Goal: Task Accomplishment & Management: Complete application form

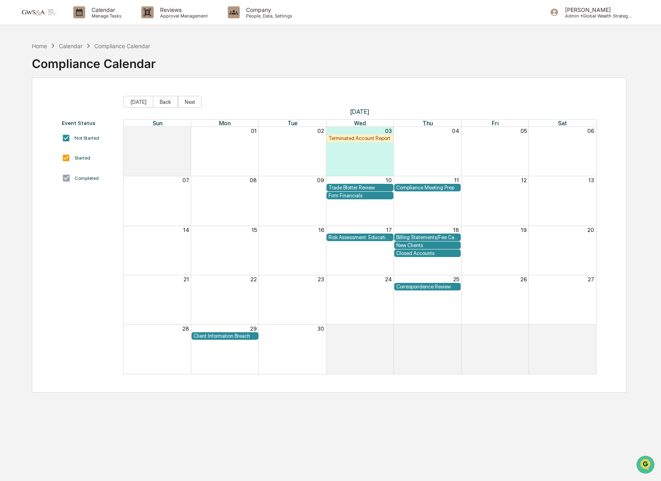
click at [352, 138] on div "Terminated Account Report" at bounding box center [359, 138] width 62 height 6
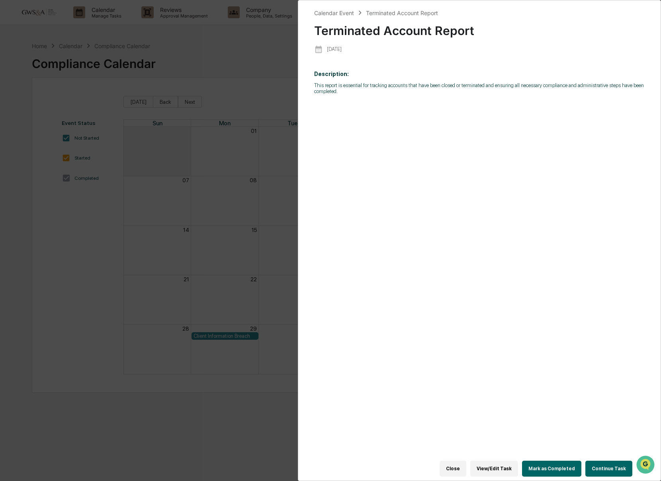
click at [623, 470] on button "Continue Task" at bounding box center [608, 469] width 47 height 16
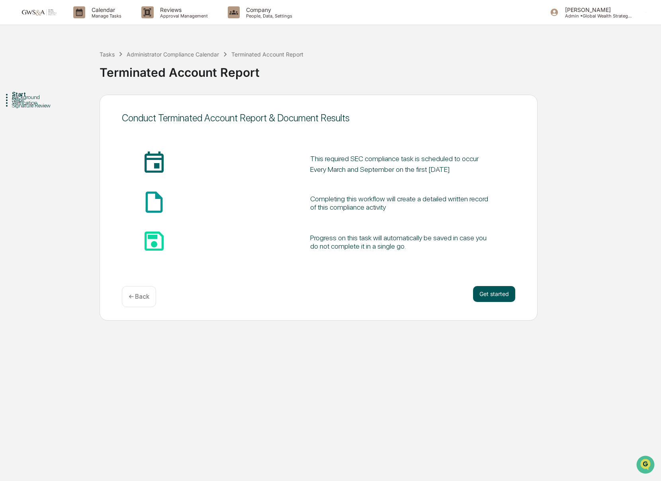
click at [499, 295] on button "Get started" at bounding box center [494, 294] width 42 height 16
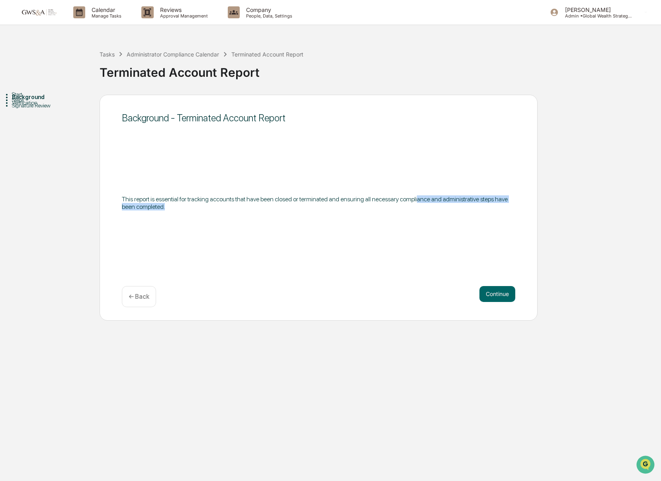
drag, startPoint x: 425, startPoint y: 205, endPoint x: 452, endPoint y: 202, distance: 26.9
click at [452, 202] on p "This report is essential for tracking accounts that have been closed or termina…" at bounding box center [318, 202] width 393 height 15
click at [489, 289] on button "Continue" at bounding box center [497, 294] width 36 height 16
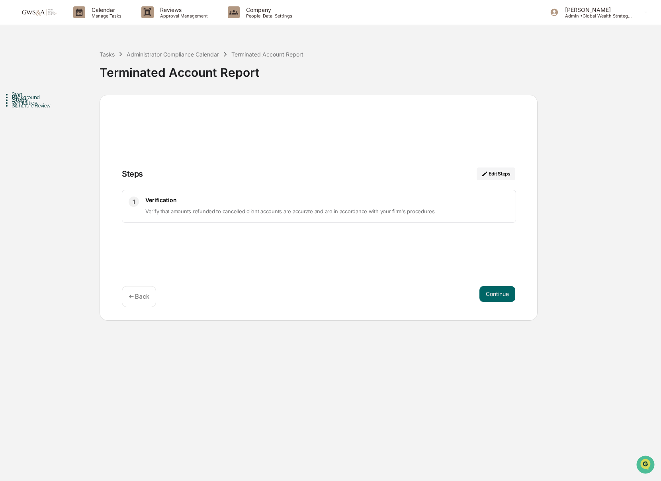
click at [490, 289] on button "Continue" at bounding box center [497, 294] width 36 height 16
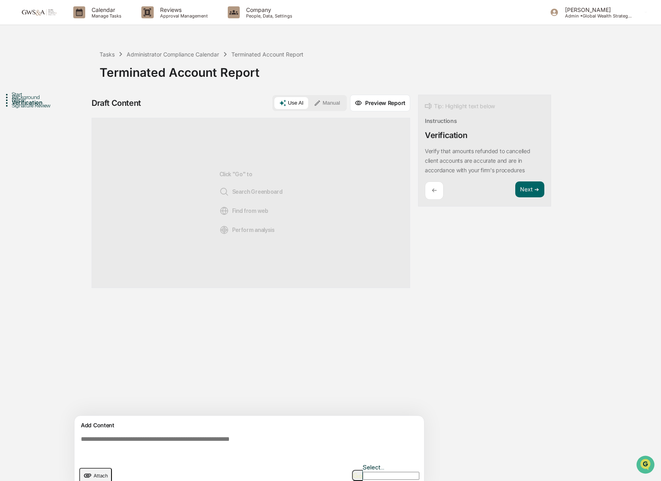
scroll to position [6, 0]
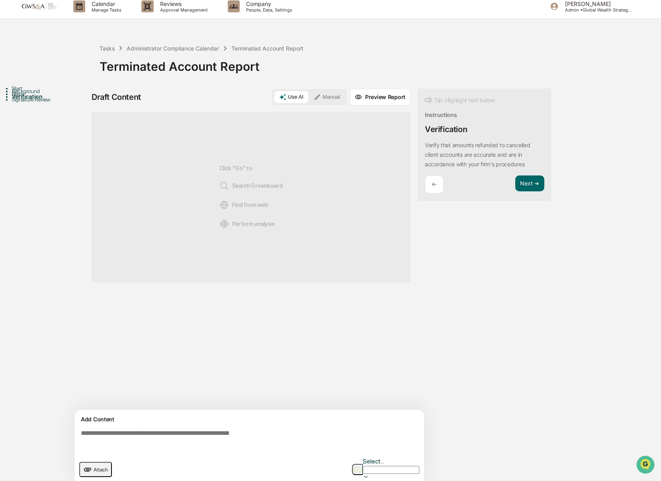
click at [264, 440] on textarea at bounding box center [251, 441] width 346 height 29
click at [96, 467] on span "Attach" at bounding box center [101, 470] width 14 height 6
click at [101, 467] on span "Attach" at bounding box center [101, 470] width 14 height 6
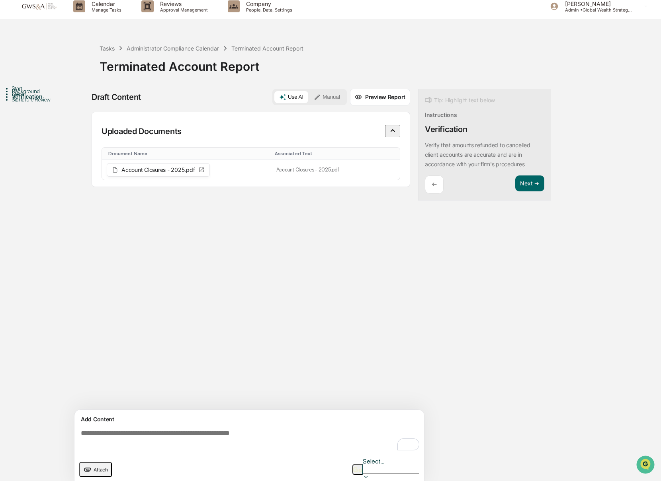
click at [180, 430] on textarea "To enrich screen reader interactions, please activate Accessibility in Grammarl…" at bounding box center [251, 441] width 346 height 29
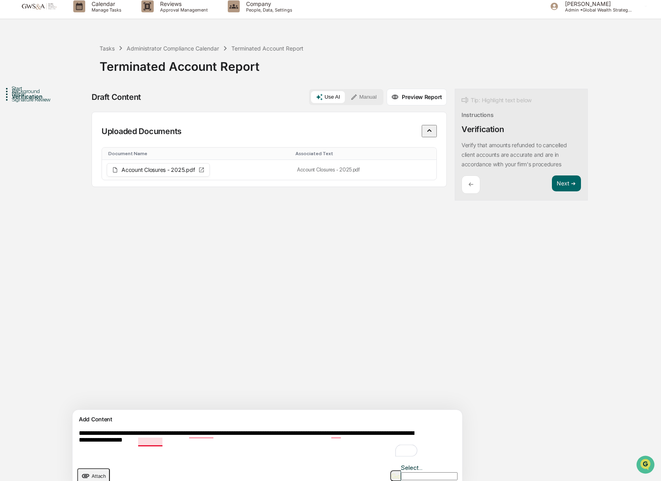
click at [148, 441] on textarea "**********" at bounding box center [249, 444] width 346 height 35
click at [147, 444] on textarea "**********" at bounding box center [249, 444] width 346 height 35
click at [242, 443] on textarea "**********" at bounding box center [249, 444] width 346 height 35
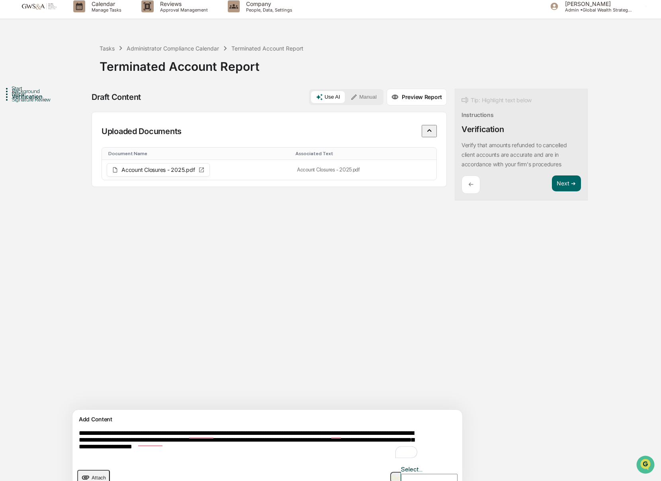
type textarea "**********"
click at [391, 475] on img "button" at bounding box center [396, 477] width 10 height 5
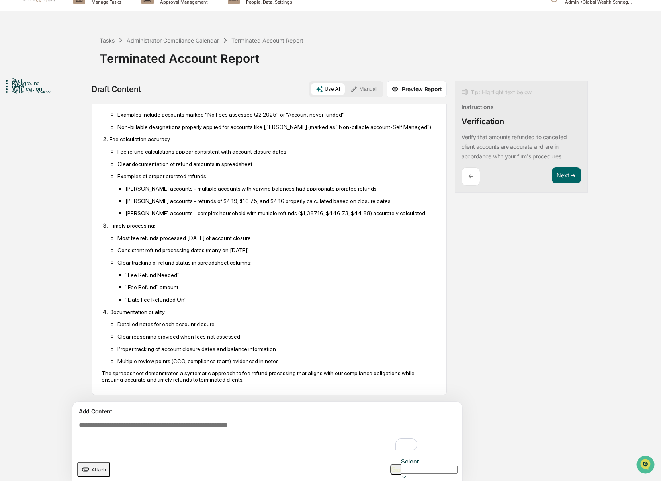
scroll to position [201, 0]
click at [552, 176] on button "Next ➔" at bounding box center [566, 176] width 29 height 16
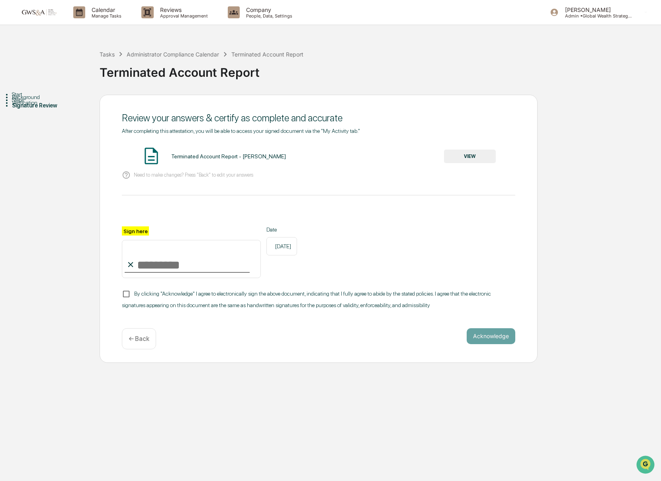
drag, startPoint x: 200, startPoint y: 268, endPoint x: 185, endPoint y: 269, distance: 15.2
click at [200, 268] on input "Sign here" at bounding box center [191, 259] width 139 height 38
type input "**********"
click at [467, 152] on button "VIEW" at bounding box center [470, 157] width 52 height 14
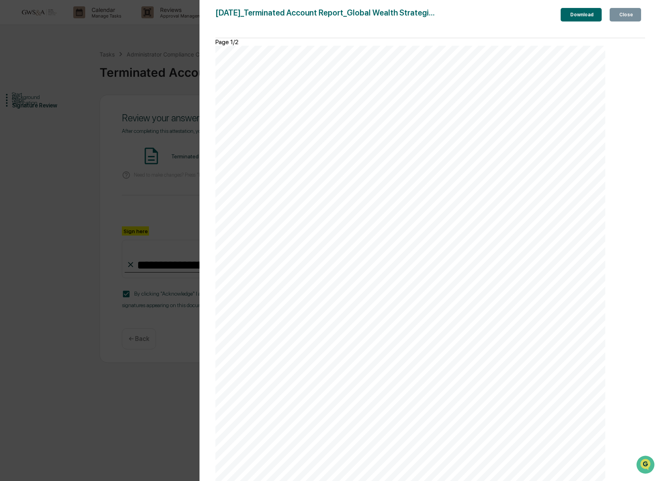
click at [620, 18] on div "Close" at bounding box center [625, 15] width 16 height 6
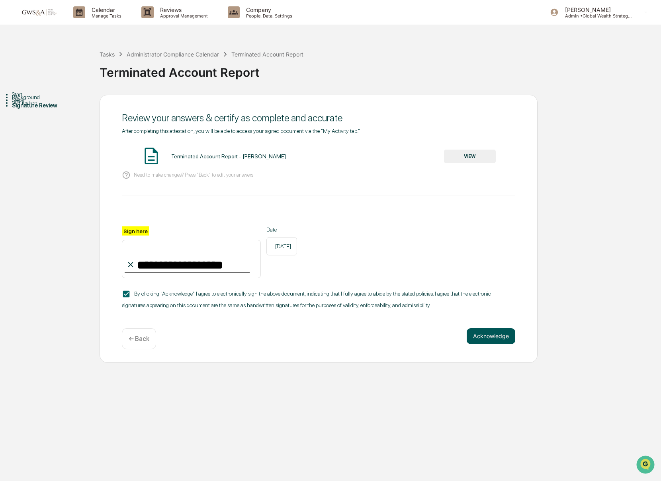
click at [493, 340] on button "Acknowledge" at bounding box center [491, 336] width 49 height 16
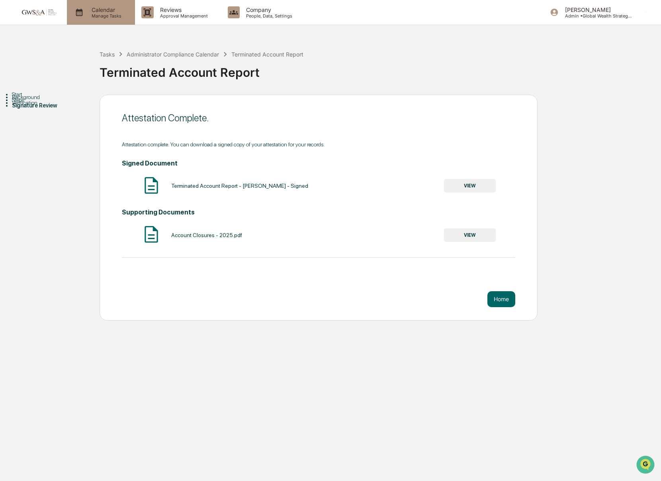
click at [107, 13] on p "Manage Tasks" at bounding box center [105, 16] width 40 height 6
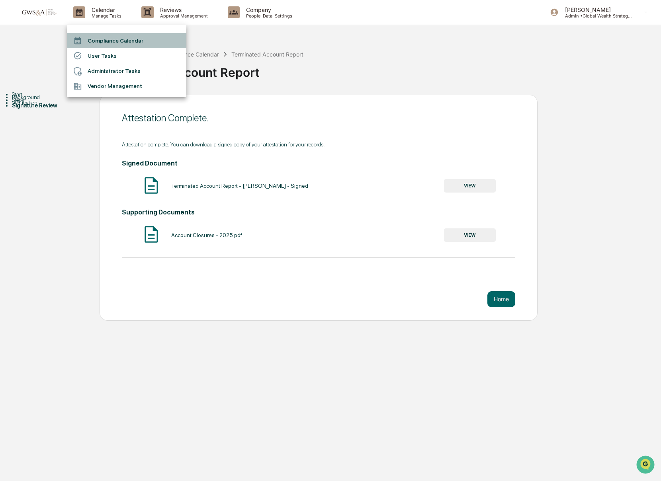
click at [92, 41] on li "Compliance Calendar" at bounding box center [126, 40] width 119 height 15
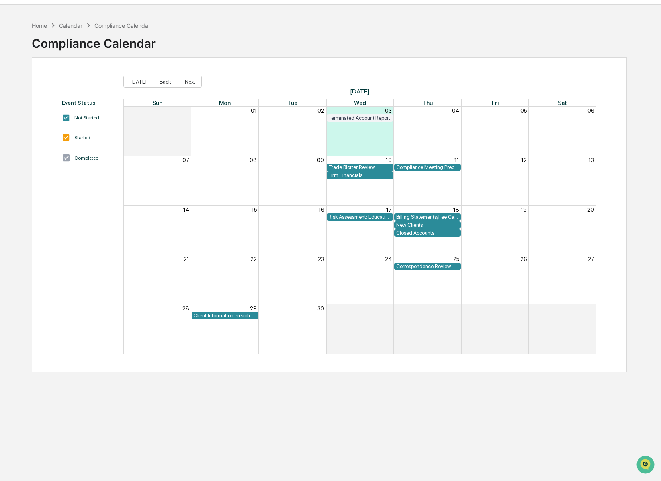
scroll to position [27, 0]
